Goal: Task Accomplishment & Management: Use online tool/utility

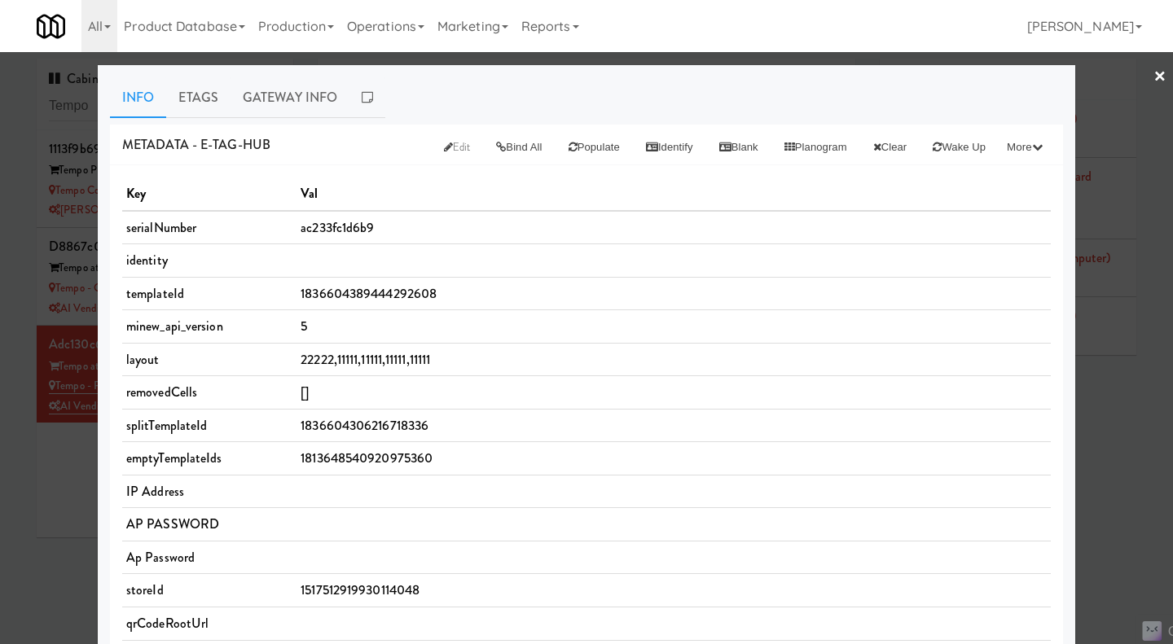
click at [42, 504] on div at bounding box center [586, 322] width 1173 height 644
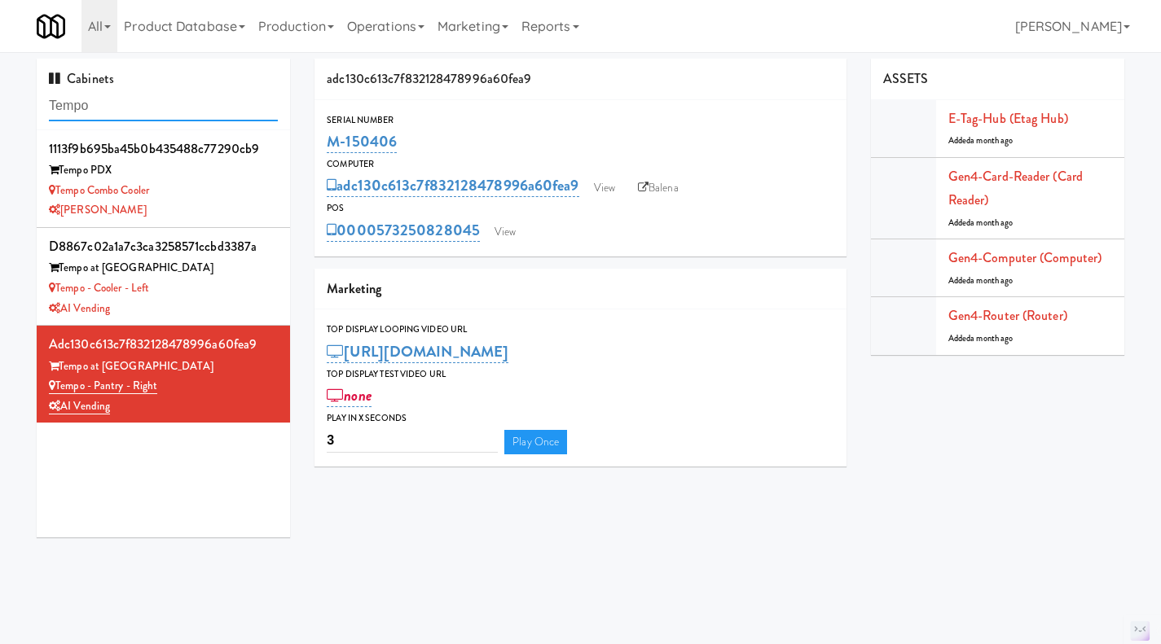
click at [90, 105] on input "Tempo" at bounding box center [163, 106] width 229 height 30
click at [146, 100] on input "Tempo" at bounding box center [163, 106] width 229 height 30
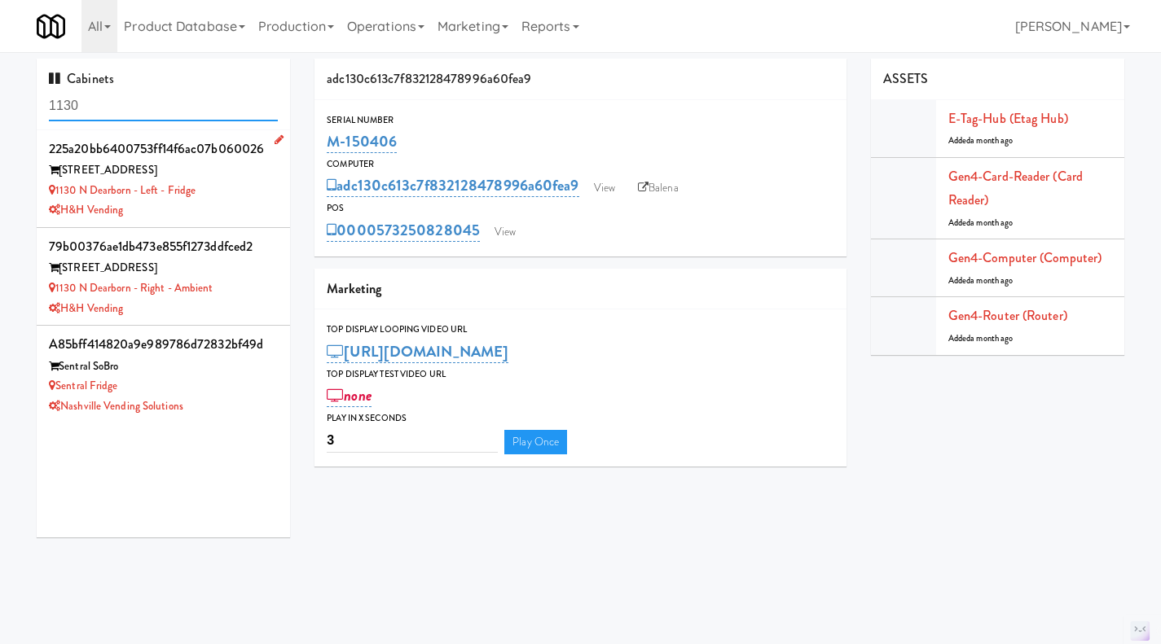
type input "1130"
click at [252, 196] on div "1130 N Dearborn - Left - Fridge" at bounding box center [163, 191] width 229 height 20
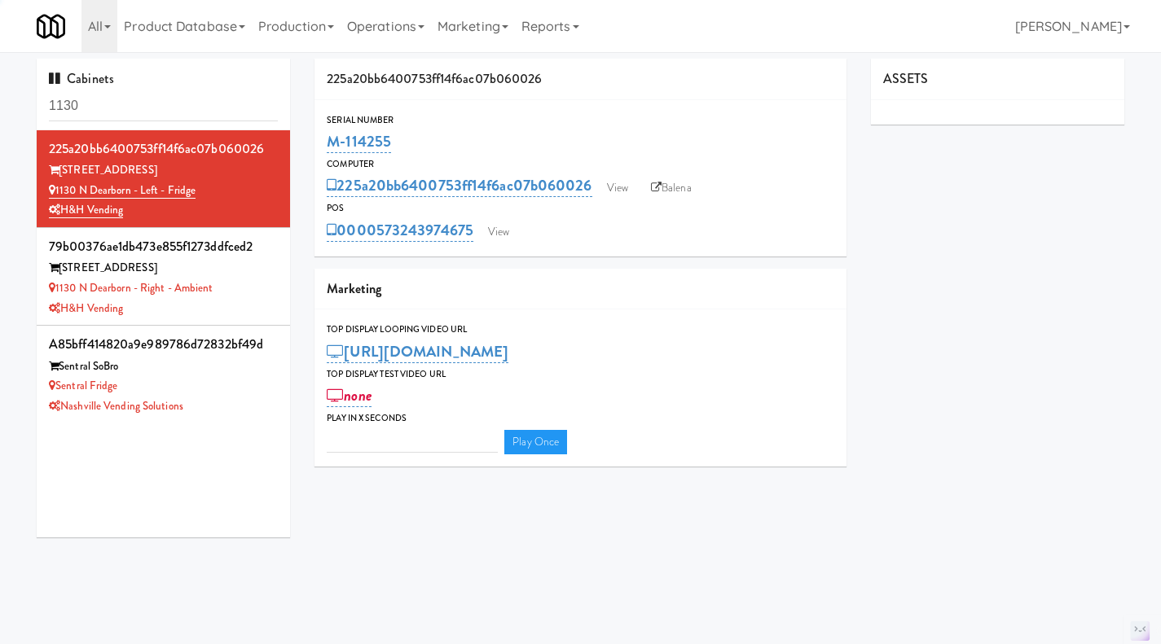
type input "3"
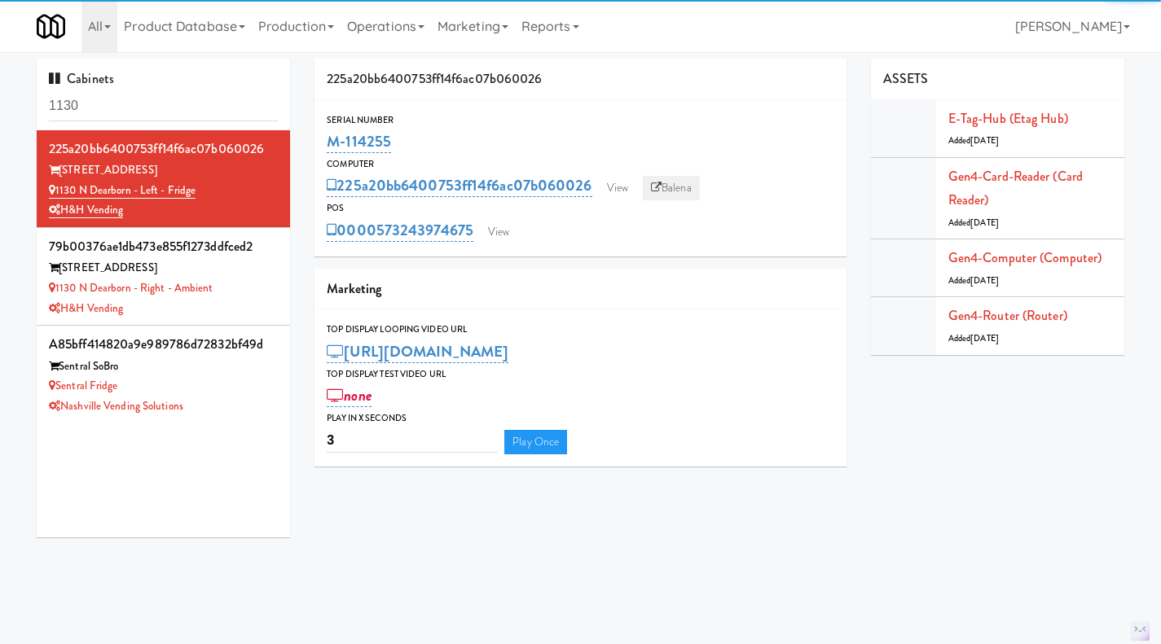
click at [682, 192] on link "Balena" at bounding box center [671, 188] width 57 height 24
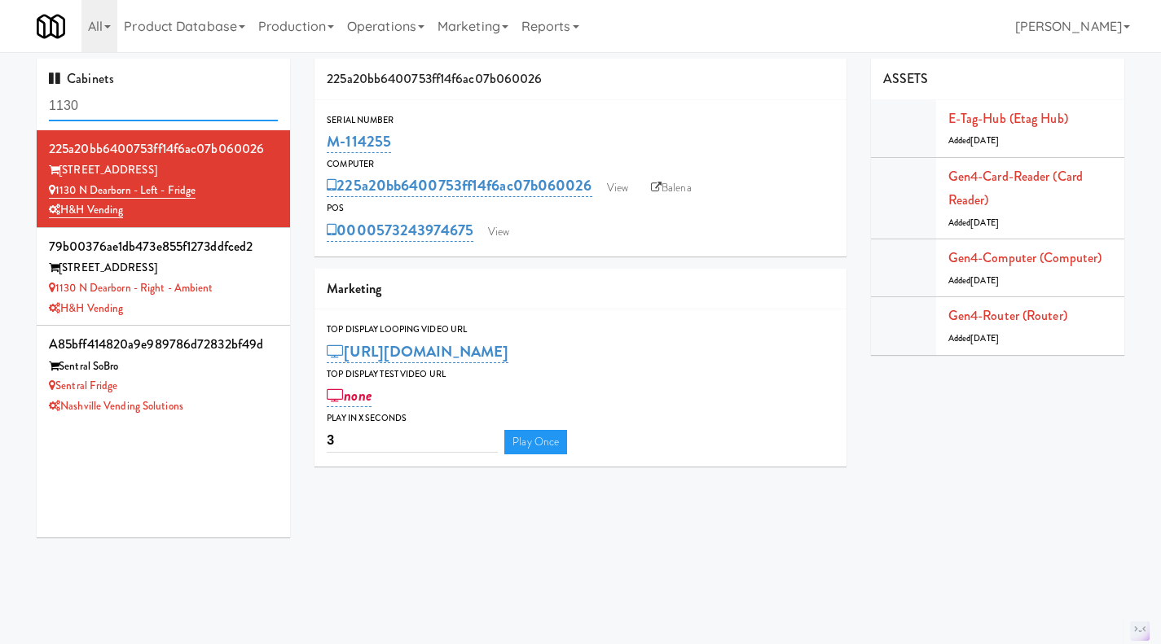
click at [78, 99] on input "1130" at bounding box center [163, 106] width 229 height 30
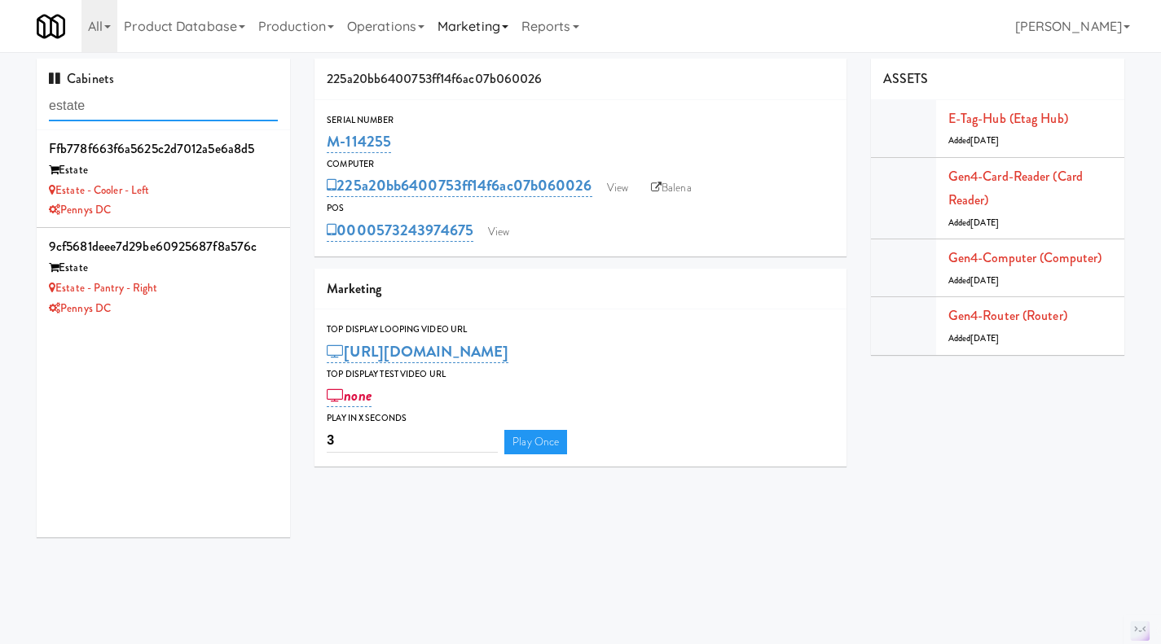
type input "estate"
click at [213, 315] on div "Pennys DC" at bounding box center [163, 309] width 229 height 20
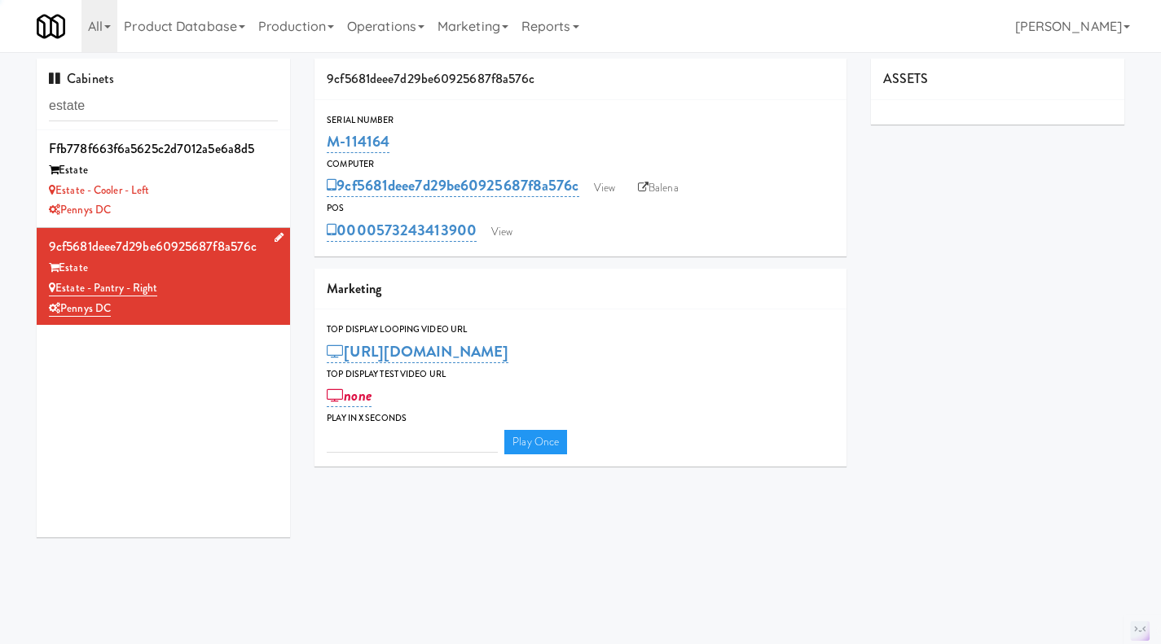
type input "3"
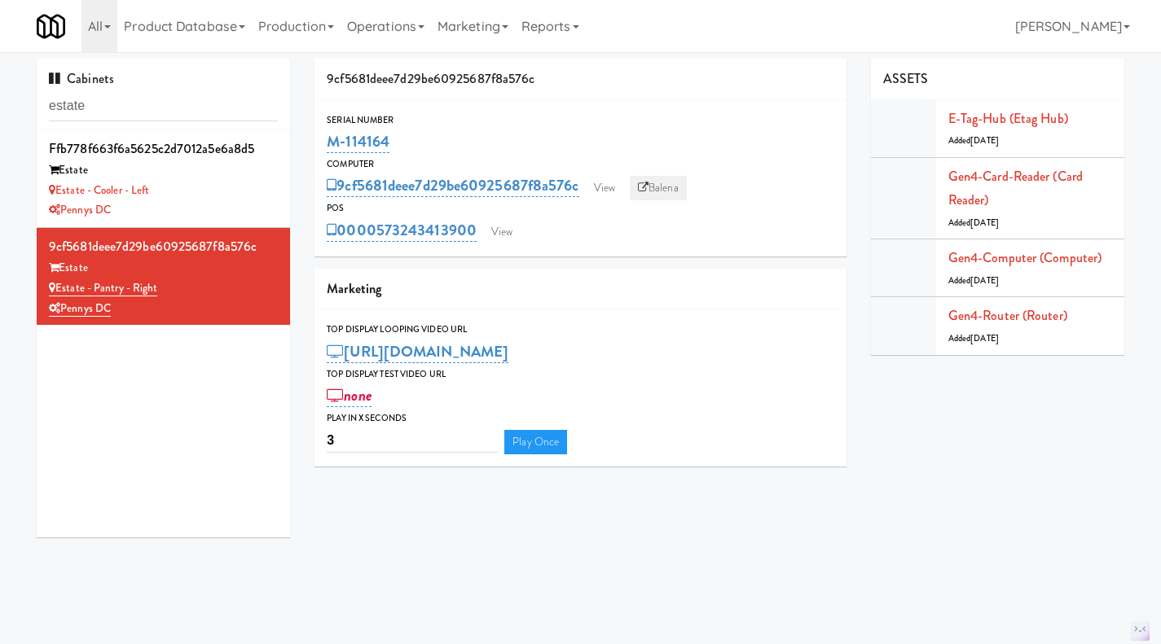
click at [666, 182] on link "Balena" at bounding box center [658, 188] width 57 height 24
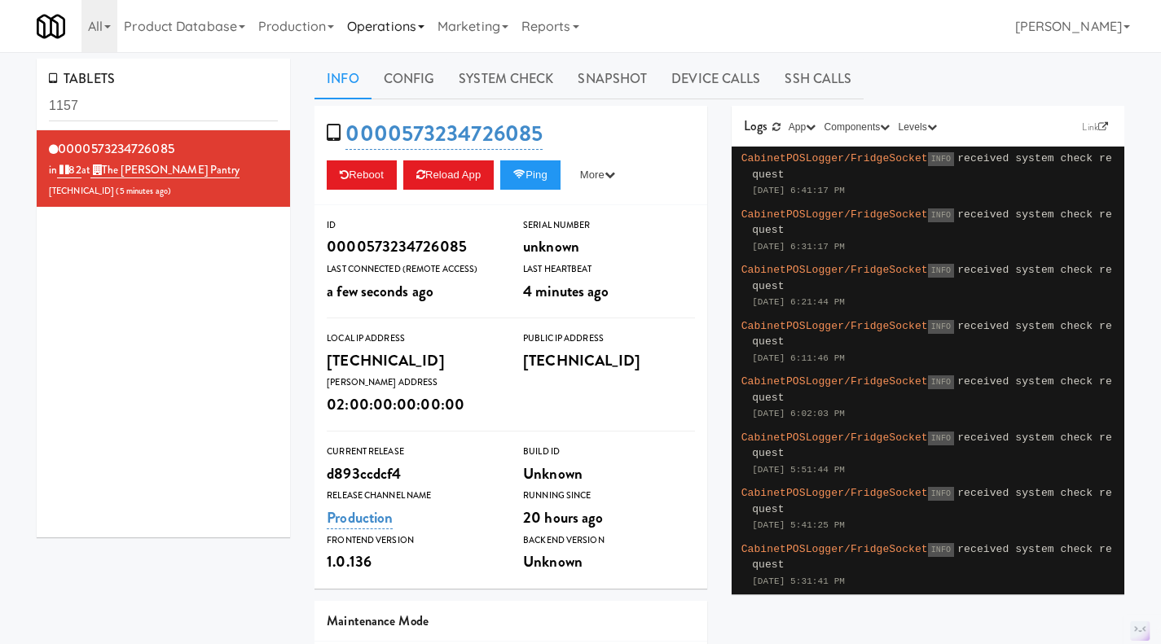
click at [381, 35] on link "Operations" at bounding box center [386, 26] width 90 height 52
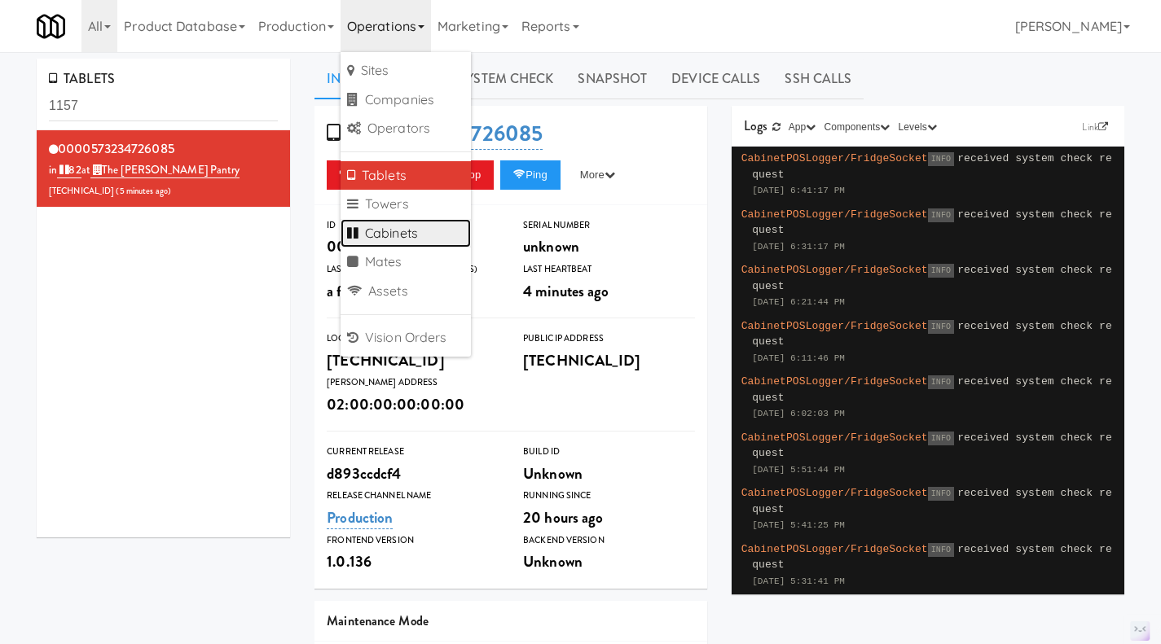
click at [407, 232] on link "Cabinets" at bounding box center [406, 233] width 130 height 29
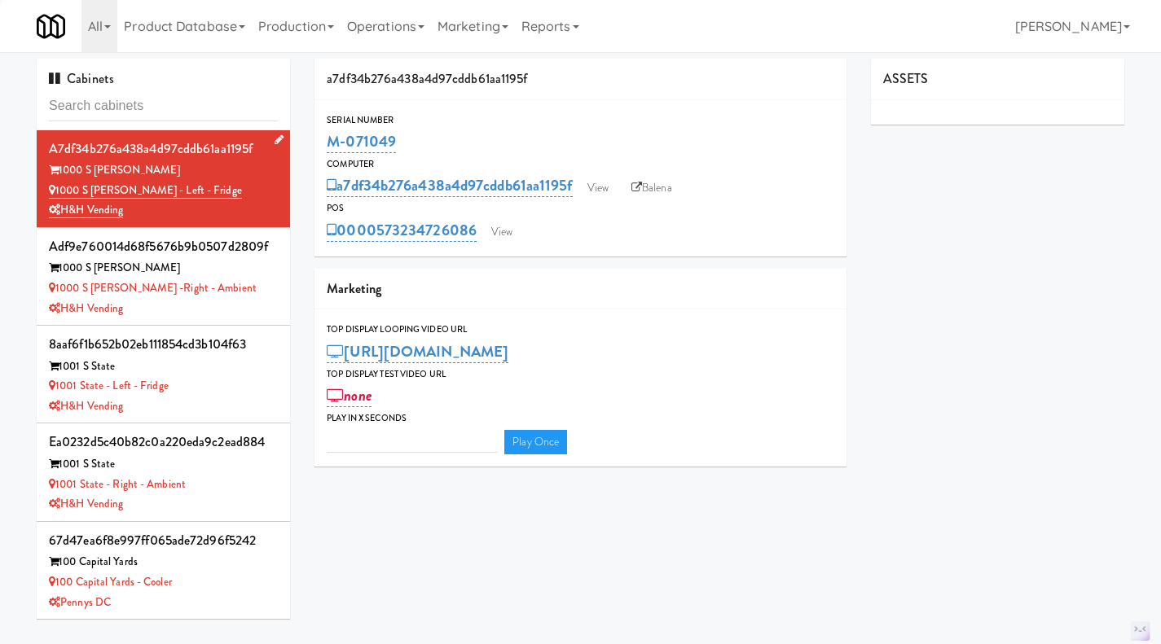
type input "3"
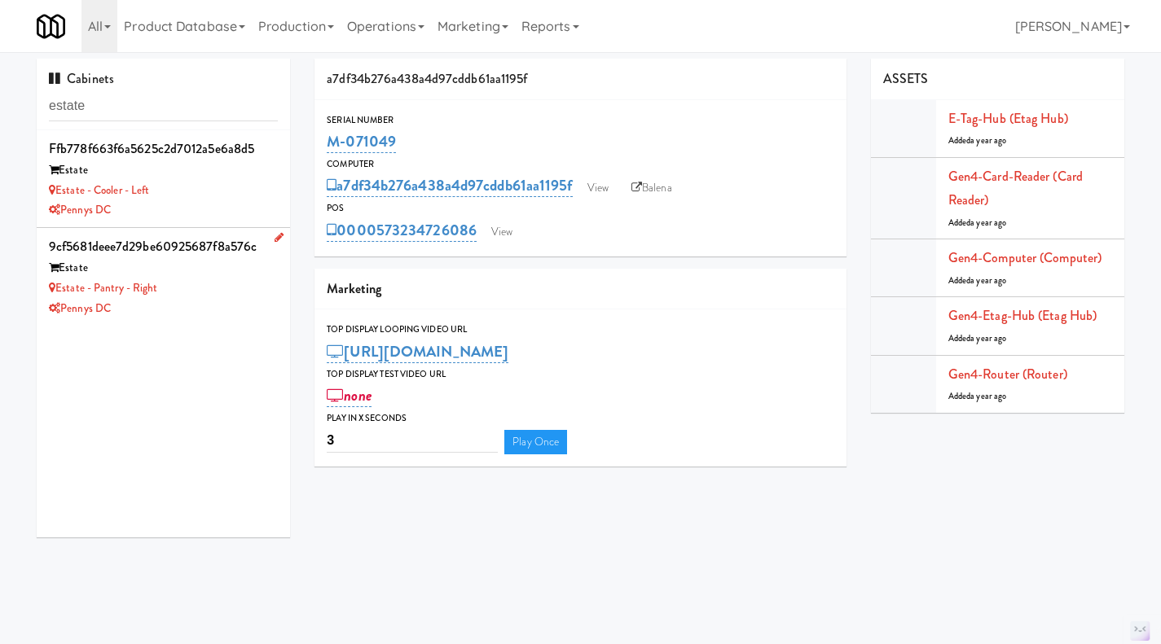
type input "estate"
click at [229, 297] on div "Estate - Pantry - Right" at bounding box center [163, 289] width 229 height 20
